Goal: Information Seeking & Learning: Learn about a topic

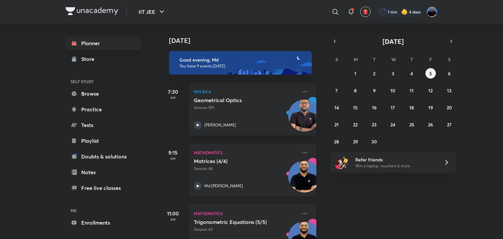
click at [222, 161] on h5 "Matrices (4/4)" at bounding box center [235, 161] width 82 height 7
click at [230, 164] on h5 "Matrices (4/4)" at bounding box center [235, 161] width 82 height 7
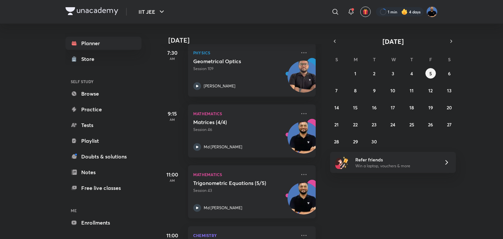
scroll to position [37, 1]
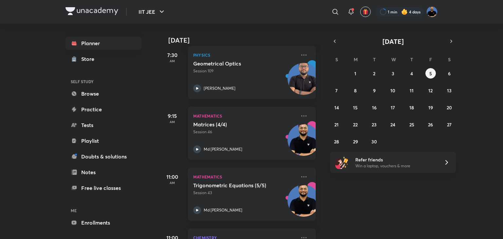
click at [235, 143] on div "Matrices (4/4) Session 46 Md [PERSON_NAME]" at bounding box center [244, 137] width 103 height 32
click at [235, 144] on div "Matrices (4/4) Session 46 Md [PERSON_NAME]" at bounding box center [244, 137] width 103 height 32
